Goal: Task Accomplishment & Management: Use online tool/utility

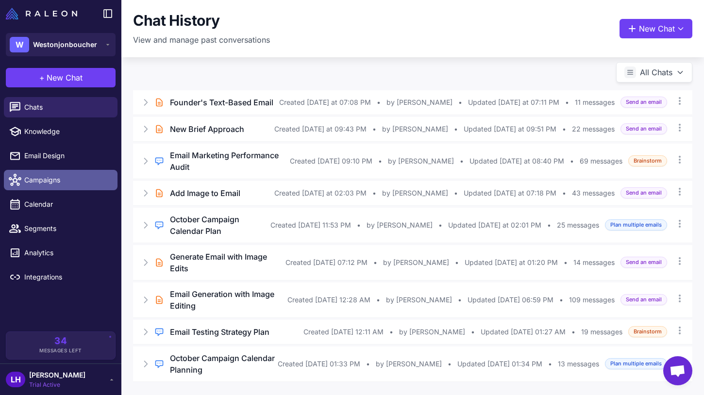
click at [89, 174] on link "Campaigns" at bounding box center [61, 180] width 114 height 20
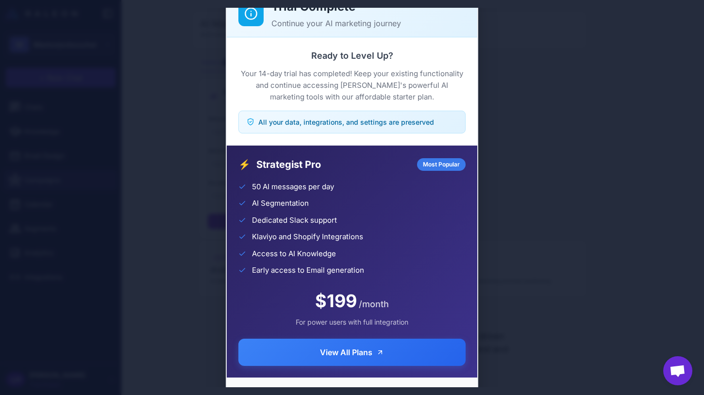
click at [573, 239] on div "Trial Complete Continue your AI marketing journey Ready to Level Up? Your 14-da…" at bounding box center [352, 198] width 704 height 380
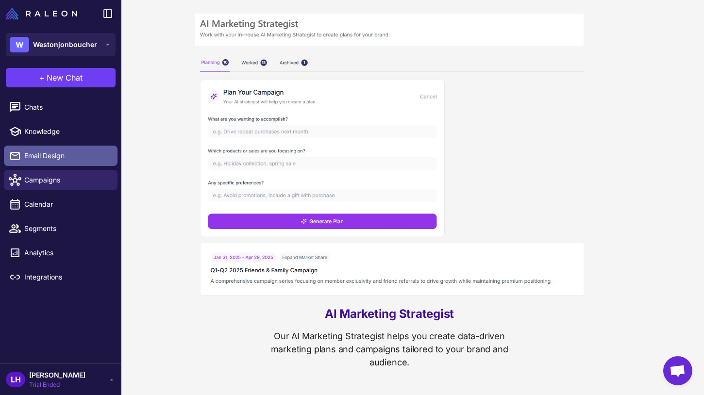
click at [56, 161] on span "Email Design" at bounding box center [66, 156] width 85 height 11
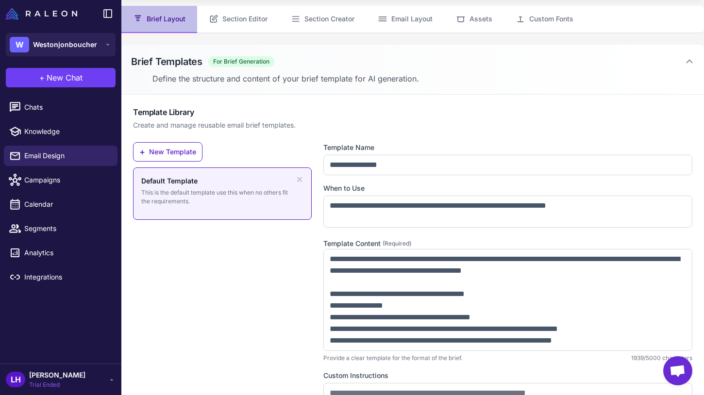
scroll to position [115, 0]
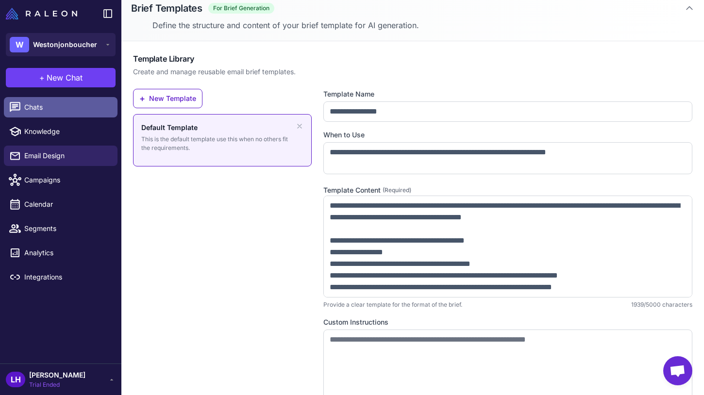
click at [64, 114] on link "Chats" at bounding box center [61, 107] width 114 height 20
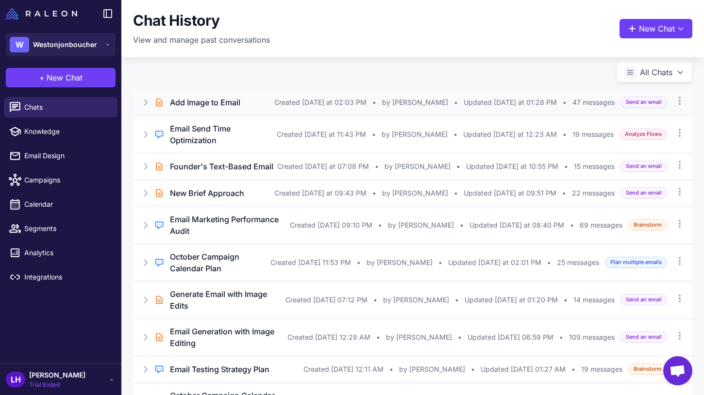
click at [146, 105] on icon at bounding box center [146, 103] width 10 height 10
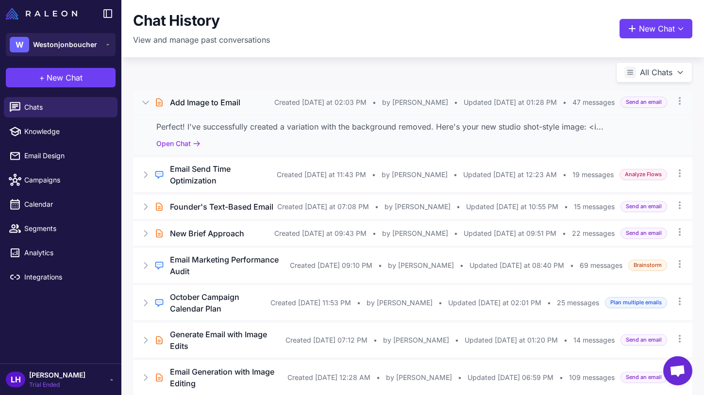
click at [250, 131] on div "Perfect! I've successfully created a variation with the background removed. Her…" at bounding box center [412, 127] width 513 height 12
click at [198, 145] on icon at bounding box center [197, 143] width 6 height 4
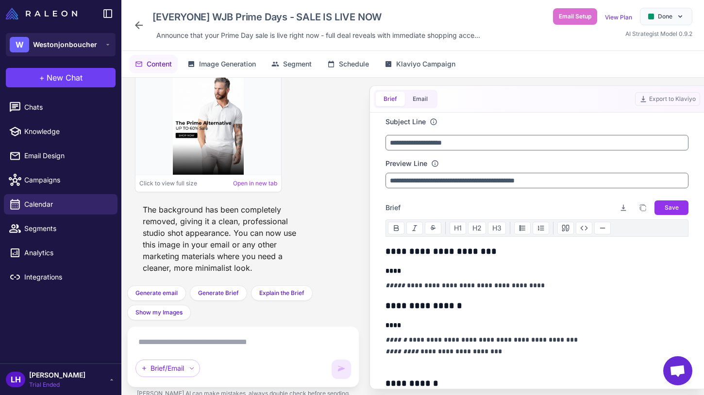
scroll to position [5902, 0]
click at [249, 339] on textarea at bounding box center [244, 343] width 216 height 16
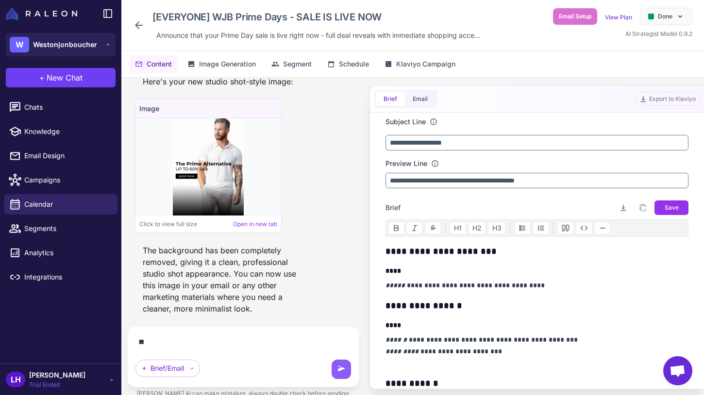
type textarea "*"
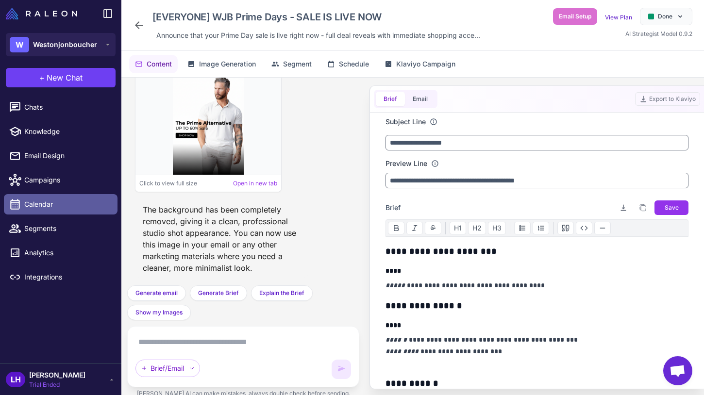
click at [39, 207] on span "Calendar" at bounding box center [66, 204] width 85 height 11
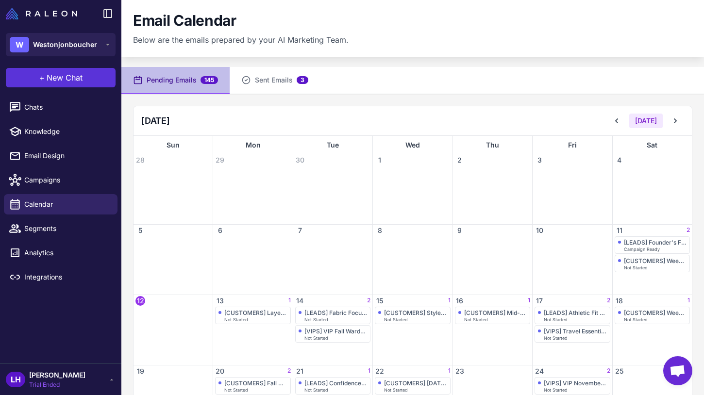
click at [76, 76] on span "New Chat" at bounding box center [65, 78] width 36 height 12
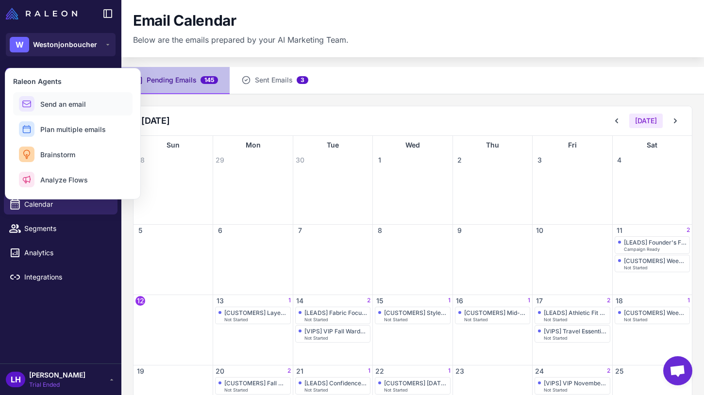
click at [86, 106] on button "Send an email" at bounding box center [73, 103] width 120 height 23
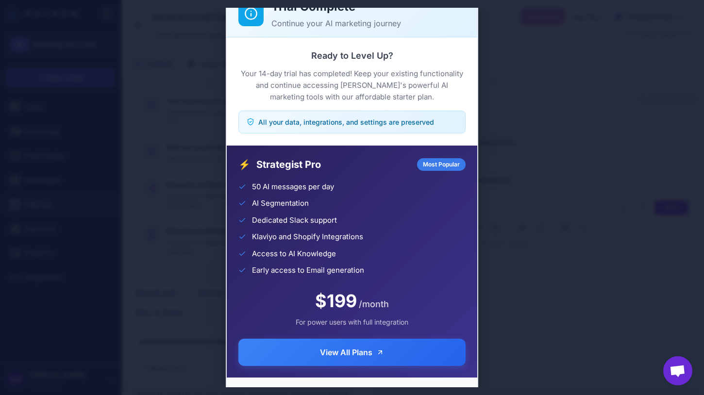
click at [326, 26] on p "Continue your AI marketing journey" at bounding box center [369, 23] width 194 height 12
